Goal: Information Seeking & Learning: Check status

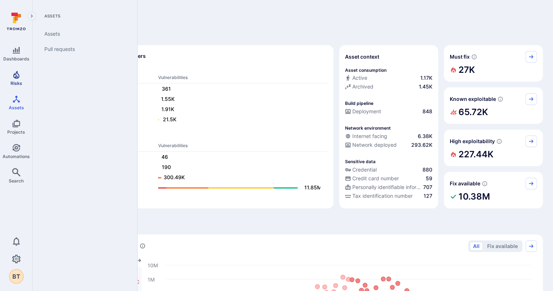
click at [16, 77] on icon "Risks" at bounding box center [16, 75] width 6 height 8
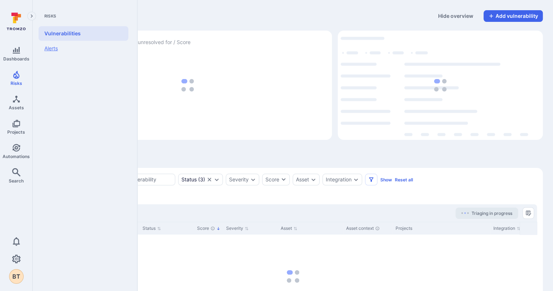
click at [44, 48] on link "Alerts" at bounding box center [84, 48] width 90 height 15
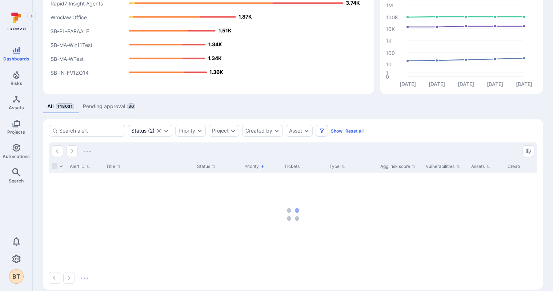
scroll to position [69, 0]
click at [23, 142] on link "Automations" at bounding box center [16, 150] width 32 height 21
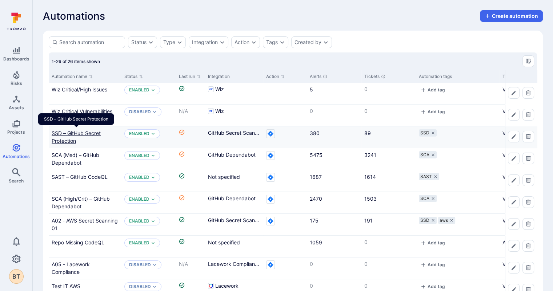
click at [58, 132] on link "SSD – GitHub Secret Protection" at bounding box center [76, 137] width 49 height 14
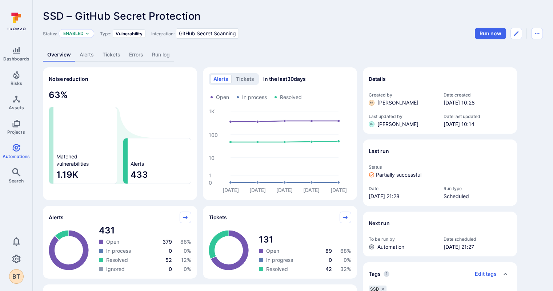
click at [89, 52] on link "Alerts" at bounding box center [86, 54] width 23 height 13
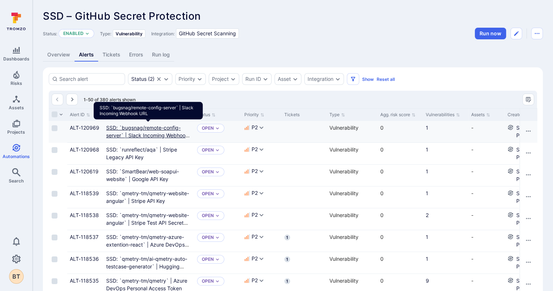
click at [110, 128] on link "SSD: `bugsnag/remote-config-server` | Slack Incoming Webhook URL" at bounding box center [148, 134] width 84 height 21
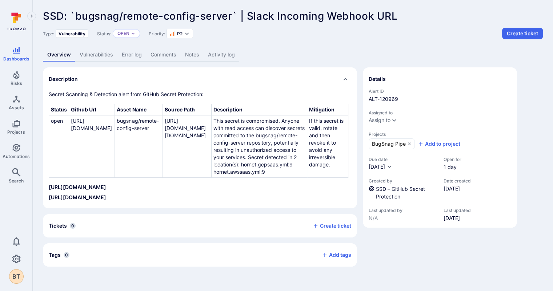
click at [129, 55] on link "Error log" at bounding box center [131, 54] width 29 height 13
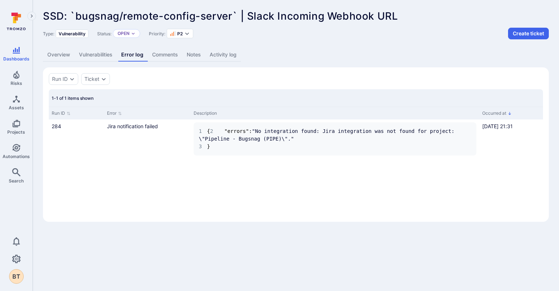
click at [207, 45] on div "SSD: `bugsnag/remote-config-server` | Slack Incoming Webhook URL ... Show more …" at bounding box center [296, 116] width 526 height 232
click at [219, 53] on link "Activity log" at bounding box center [223, 54] width 36 height 13
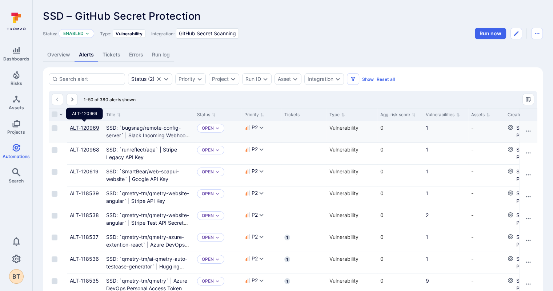
click at [94, 127] on link "ALT-120969" at bounding box center [84, 127] width 29 height 6
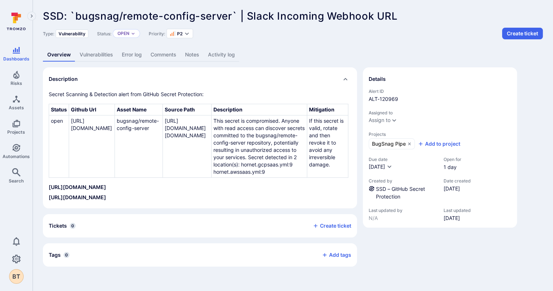
click at [219, 51] on link "Activity log" at bounding box center [222, 54] width 36 height 13
